Goal: Transaction & Acquisition: Download file/media

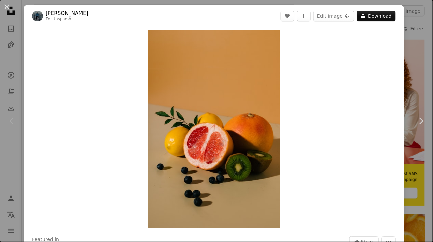
scroll to position [18, 0]
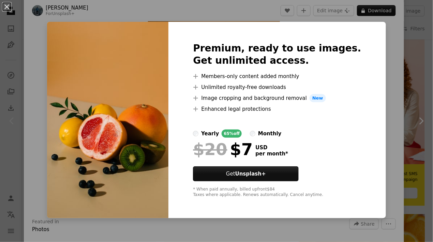
click at [419, 96] on div "An X shape Premium, ready to use images. Get unlimited access. A plus sign Memb…" at bounding box center [216, 121] width 433 height 242
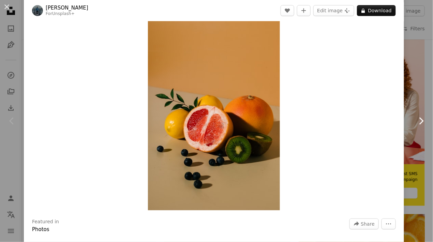
click at [421, 100] on link "Chevron right" at bounding box center [421, 120] width 24 height 65
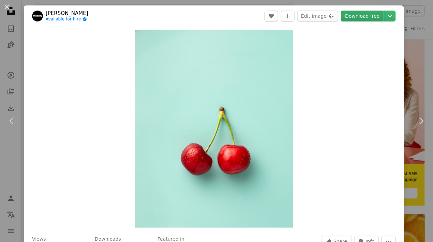
click at [373, 14] on link "Download free" at bounding box center [362, 16] width 43 height 11
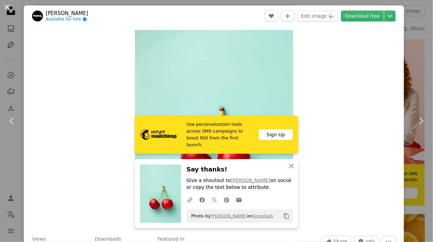
click at [11, 7] on button "An X shape" at bounding box center [7, 7] width 8 height 8
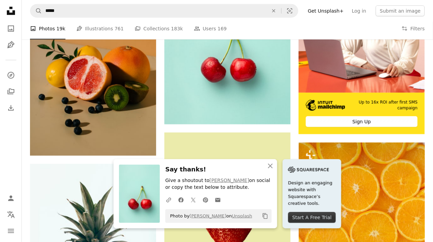
scroll to position [203, 0]
click at [271, 168] on icon "An X shape" at bounding box center [270, 166] width 8 height 8
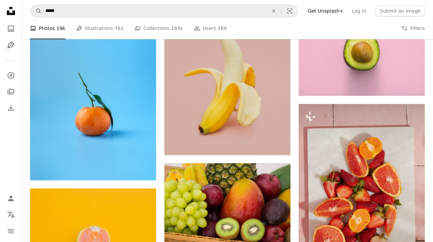
scroll to position [544, 0]
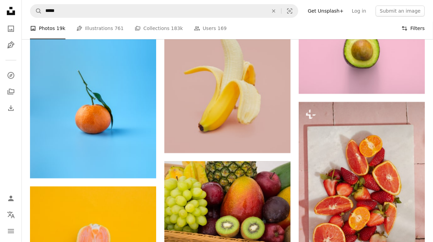
click at [418, 26] on button "Filters Filters" at bounding box center [412, 29] width 23 height 22
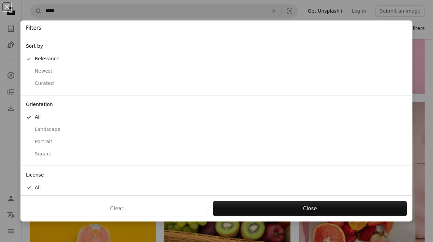
scroll to position [5, 0]
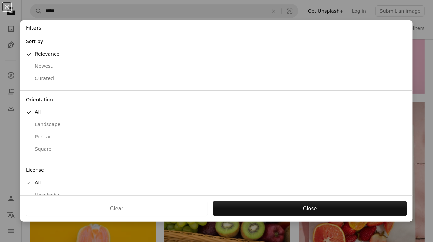
click at [60, 205] on div "Free" at bounding box center [216, 207] width 381 height 7
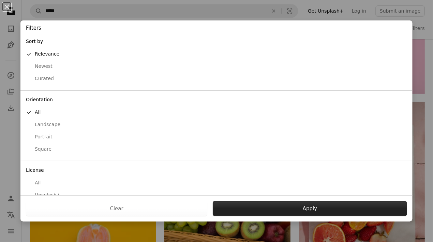
click at [319, 216] on button "Apply" at bounding box center [310, 208] width 194 height 15
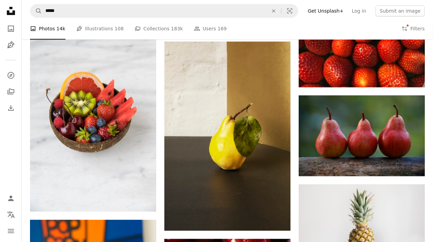
scroll to position [697, 0]
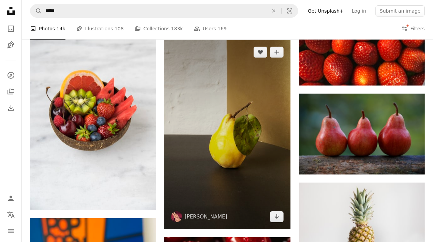
click at [231, 191] on img at bounding box center [227, 134] width 126 height 189
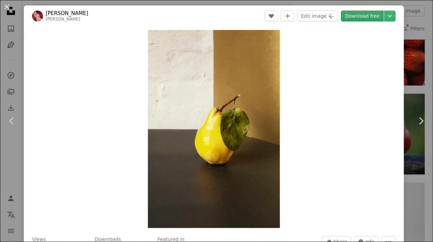
click at [369, 13] on link "Download free" at bounding box center [362, 16] width 43 height 11
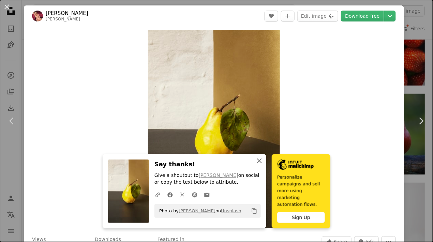
click at [261, 165] on icon "An X shape" at bounding box center [259, 161] width 8 height 8
